Goal: Task Accomplishment & Management: Complete application form

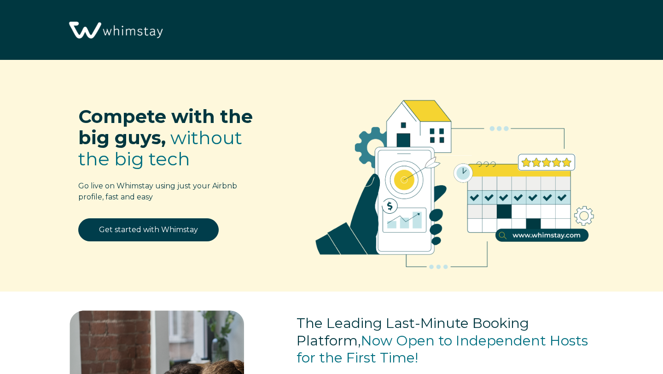
select select "US"
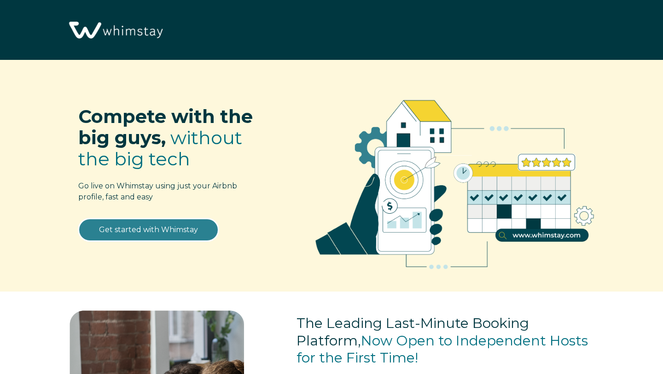
click at [194, 227] on link "Get started with Whimstay" at bounding box center [148, 229] width 140 height 23
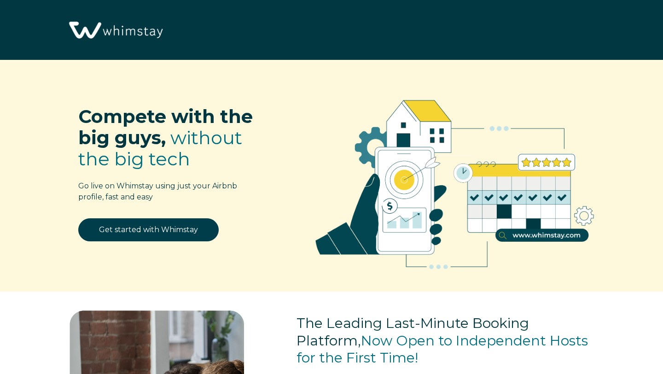
select select "US"
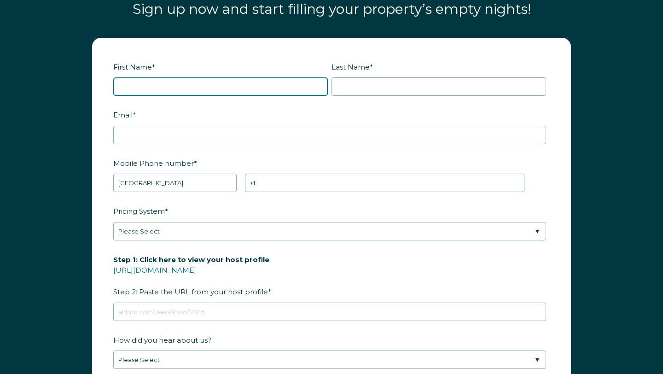
click at [218, 90] on input "First Name *" at bounding box center [220, 86] width 215 height 18
type input "[PERSON_NAME]"
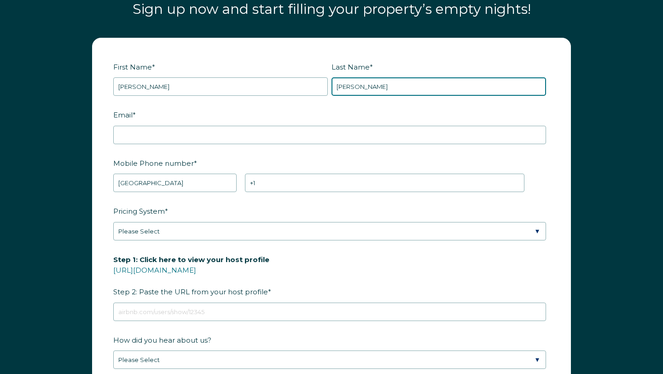
type input "[PERSON_NAME]"
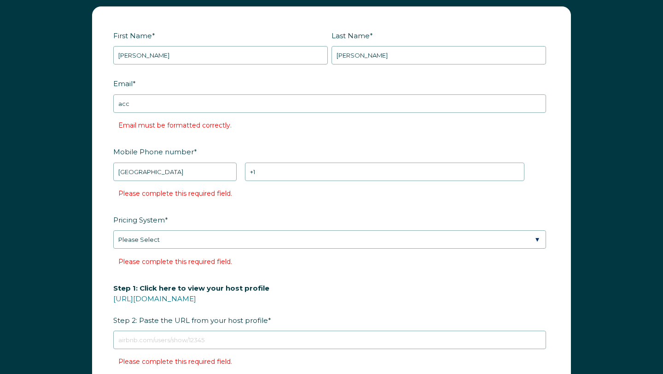
scroll to position [995, 0]
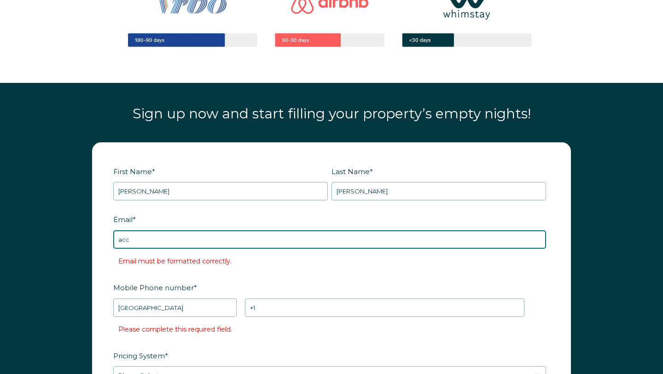
click at [165, 239] on input "acc" at bounding box center [329, 239] width 433 height 18
type input "[EMAIL_ADDRESS][DOMAIN_NAME]"
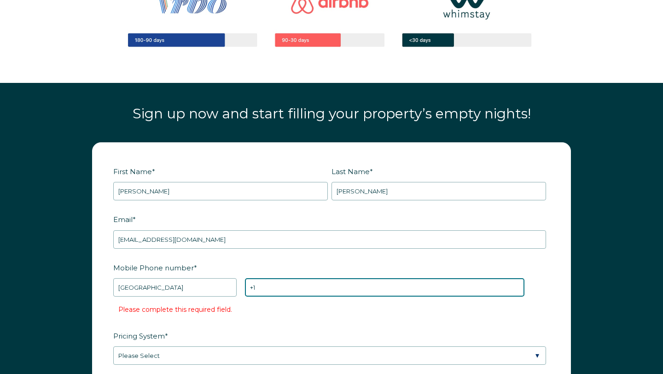
click at [296, 283] on input "+1" at bounding box center [384, 287] width 279 height 18
type input "[PHONE_NUMBER]"
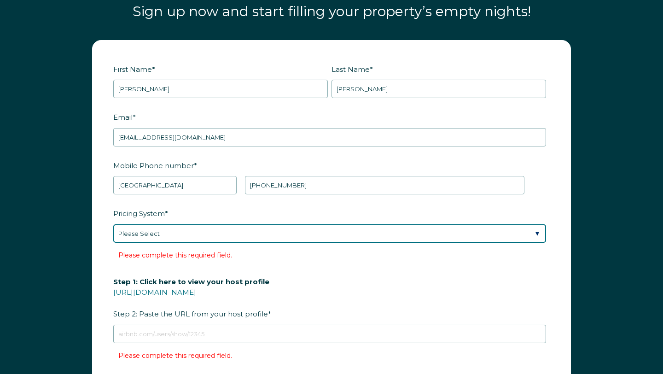
scroll to position [1100, 0]
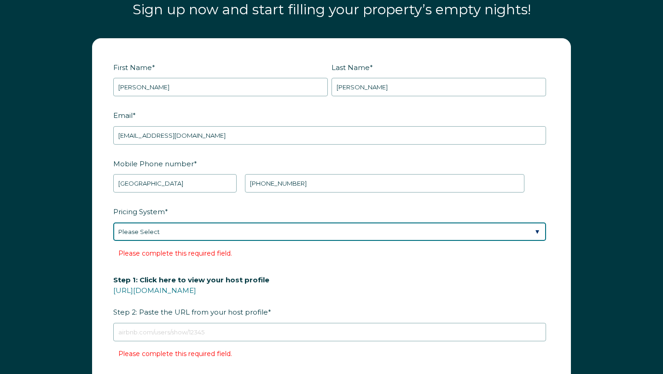
click at [284, 233] on select "Please Select Manual Airbnb Smart Pricing PriceLabs Wheelhouse Beyond Pricing 3…" at bounding box center [329, 231] width 433 height 18
click at [113, 222] on select "Please Select Manual Airbnb Smart Pricing PriceLabs Wheelhouse Beyond Pricing 3…" at bounding box center [329, 231] width 433 height 18
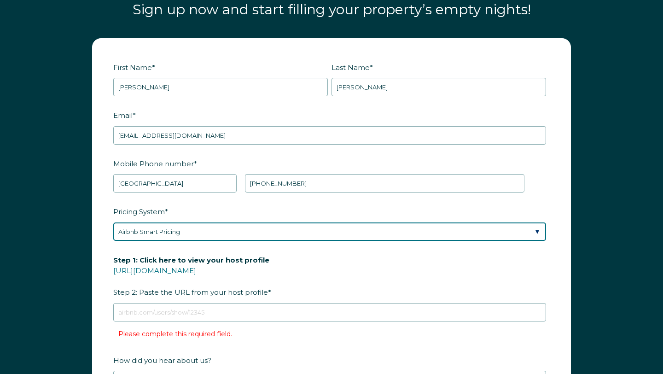
click at [254, 230] on select "Please Select Manual Airbnb Smart Pricing PriceLabs Wheelhouse Beyond Pricing 3…" at bounding box center [329, 231] width 433 height 18
select select "Manual"
click at [113, 222] on select "Please Select Manual Airbnb Smart Pricing PriceLabs Wheelhouse Beyond Pricing 3…" at bounding box center [329, 231] width 433 height 18
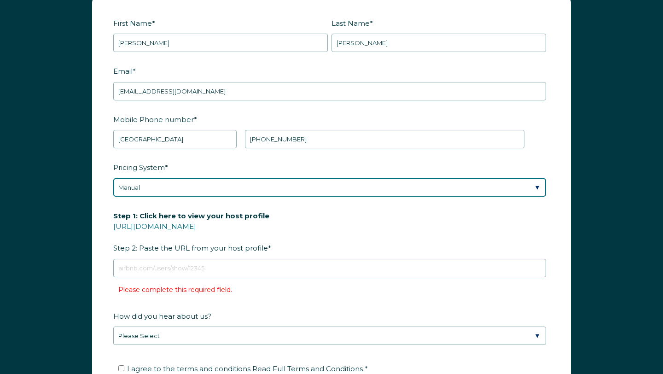
scroll to position [1147, 0]
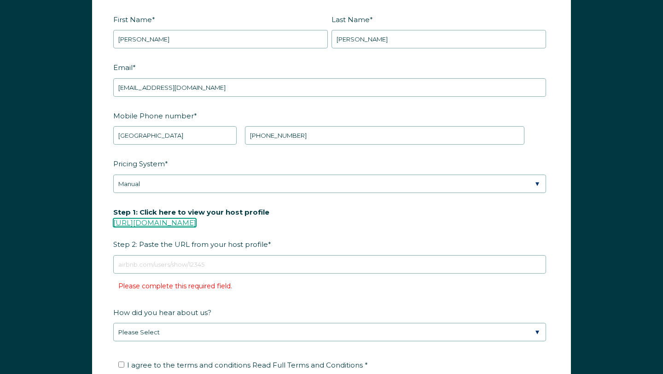
click at [196, 218] on link "[URL][DOMAIN_NAME]" at bounding box center [154, 222] width 83 height 9
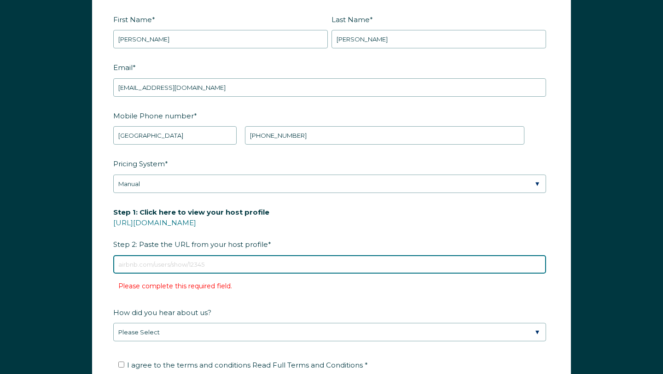
click at [228, 261] on input "Step 1: Click here to view your host profile [URL][DOMAIN_NAME] Step 2: Paste t…" at bounding box center [329, 264] width 433 height 18
paste input "[URL][DOMAIN_NAME]"
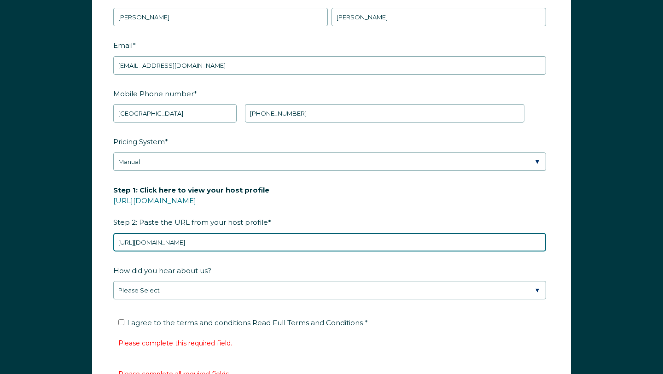
scroll to position [1184, 0]
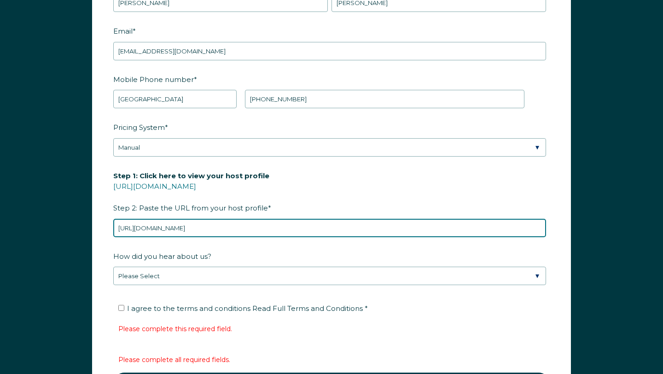
type input "[URL][DOMAIN_NAME]"
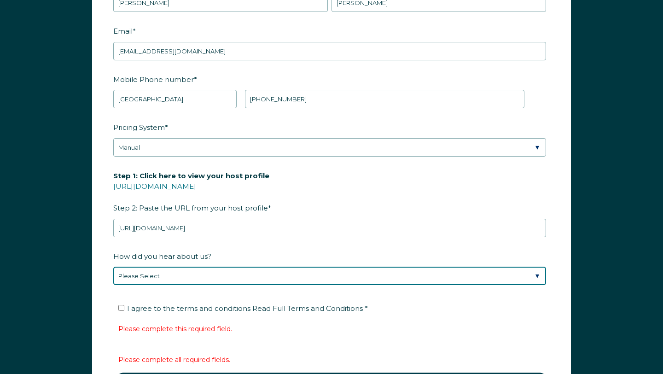
click at [188, 276] on select "Please Select Found Whimstay through a Google search Direct outreach from a Whi…" at bounding box center [329, 276] width 433 height 18
select select "Whimstay Sales"
click at [113, 267] on select "Please Select Found Whimstay through a Google search Direct outreach from a Whi…" at bounding box center [329, 276] width 433 height 18
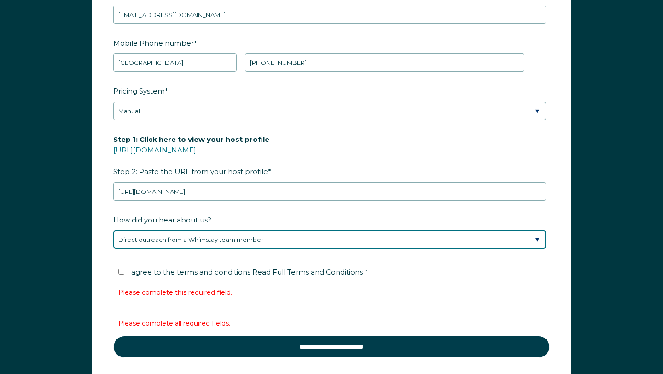
scroll to position [1222, 0]
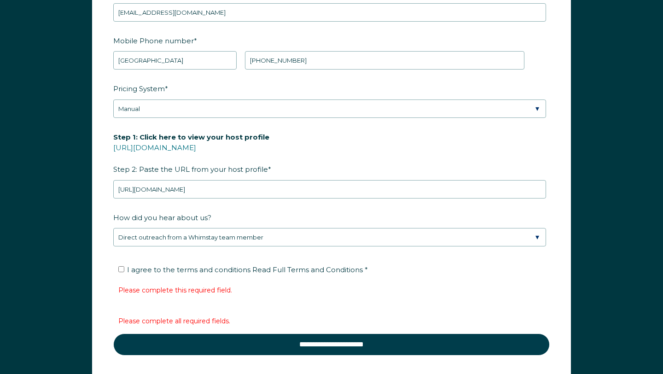
click at [235, 267] on span "I agree to the terms and conditions Read Full Terms and Conditions *" at bounding box center [247, 269] width 241 height 9
click at [124, 267] on input "I agree to the terms and conditions Read Full Terms and Conditions *" at bounding box center [121, 269] width 6 height 6
checkbox input "true"
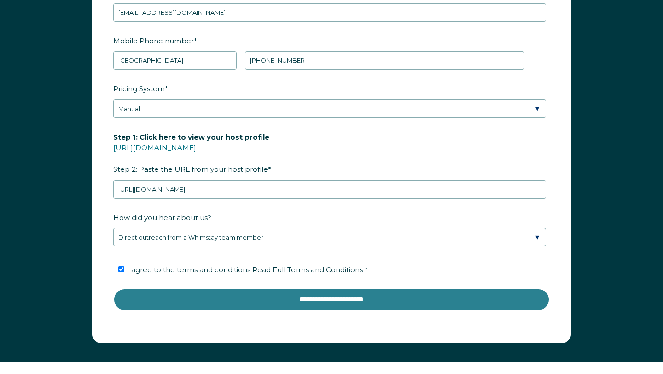
click at [277, 297] on input "**********" at bounding box center [331, 299] width 436 height 22
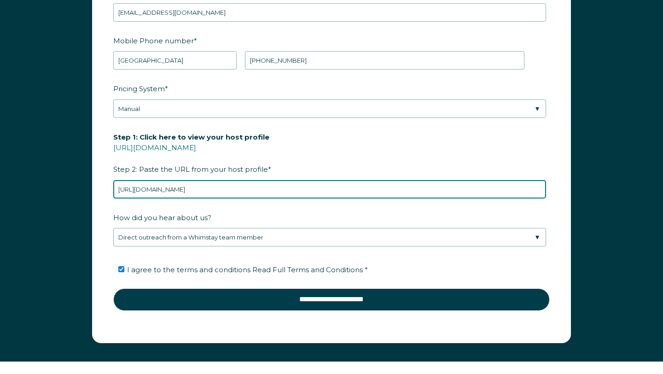
click at [243, 195] on input "[URL][DOMAIN_NAME]" at bounding box center [329, 189] width 433 height 18
